Goal: Book appointment/travel/reservation

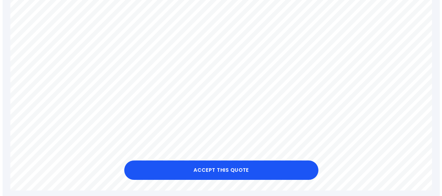
scroll to position [550, 0]
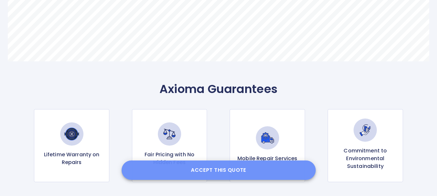
click at [213, 170] on button "Accept this Quote" at bounding box center [219, 170] width 194 height 19
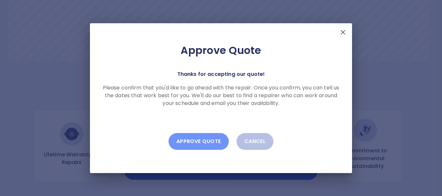
click at [203, 139] on button "Approve Quote" at bounding box center [199, 141] width 60 height 17
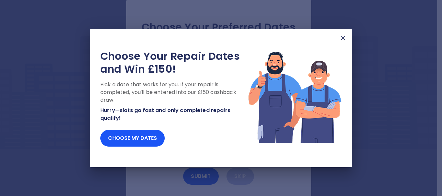
click at [343, 38] on img at bounding box center [343, 38] width 8 height 8
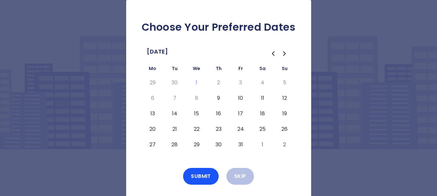
click at [220, 97] on button "9" at bounding box center [219, 98] width 12 height 10
click at [238, 97] on button "10" at bounding box center [241, 98] width 12 height 10
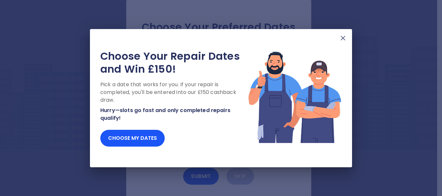
click at [340, 37] on img at bounding box center [343, 38] width 8 height 8
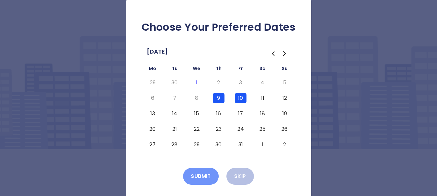
click at [206, 176] on button "Submit" at bounding box center [201, 176] width 36 height 17
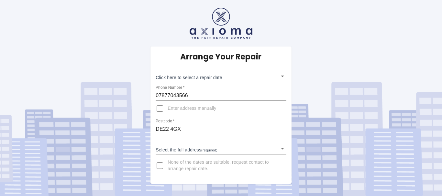
click at [282, 150] on body "Arrange Your Repair Click here to select a repair date ​ Phone Number   * 07877…" at bounding box center [221, 98] width 442 height 196
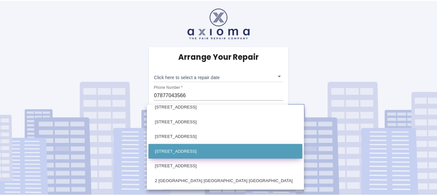
scroll to position [227, 0]
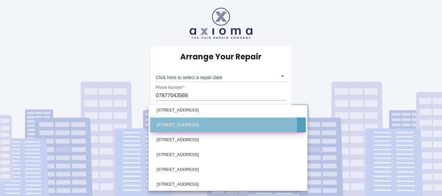
click at [223, 126] on li "8 Westbourne Park Derby Derbyshire" at bounding box center [228, 125] width 156 height 15
type input "8 Westbourne Park Derby Derbyshire"
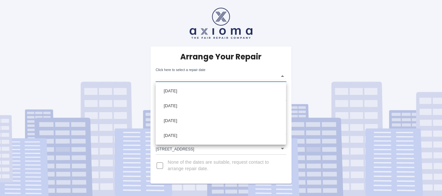
click at [285, 77] on body "Arrange Your Repair Click here to select a repair date ​ Phone Number   * 07877…" at bounding box center [221, 98] width 442 height 196
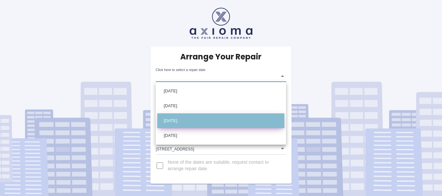
click at [180, 121] on li "Thu Oct 16 2025" at bounding box center [220, 121] width 127 height 15
type input "2025-10-16T00:00:00.000Z"
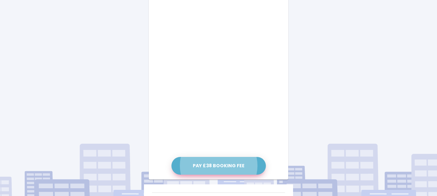
scroll to position [231, 0]
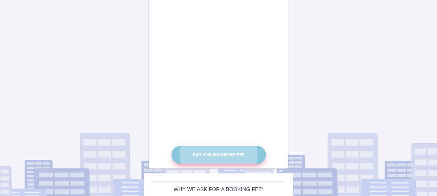
click at [225, 156] on button "Pay £38 Booking Fee" at bounding box center [219, 155] width 94 height 18
